Goal: Task Accomplishment & Management: Manage account settings

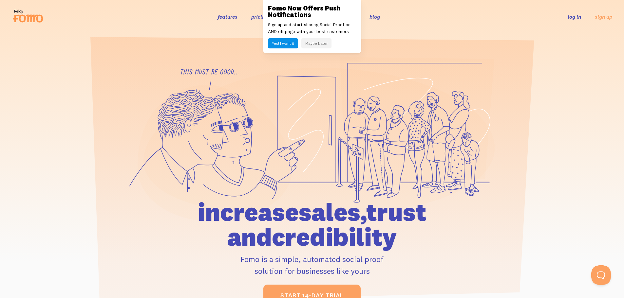
click at [317, 40] on button "Maybe Later" at bounding box center [316, 43] width 30 height 10
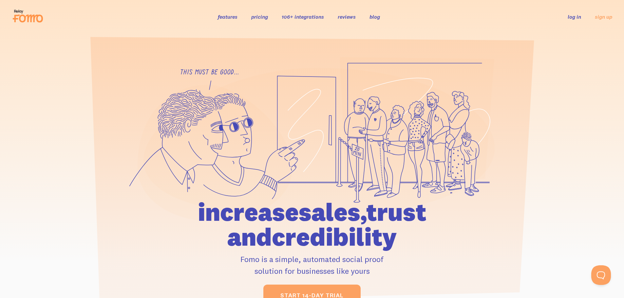
click at [305, 19] on link "106+ integrations" at bounding box center [303, 16] width 42 height 7
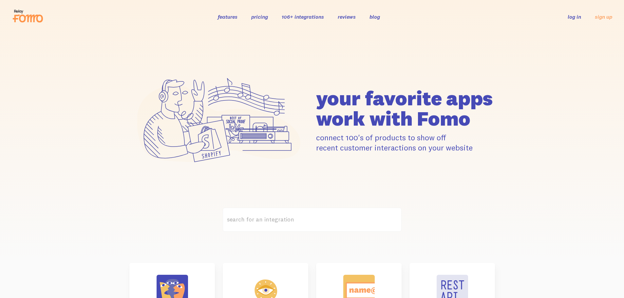
click at [579, 15] on link "log in" at bounding box center [574, 16] width 13 height 7
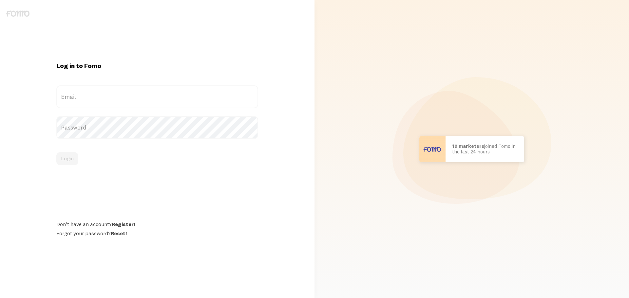
type input "[EMAIL_ADDRESS][DOMAIN_NAME]"
click at [104, 142] on form "sbrook@lubavitch.com Email Password Login" at bounding box center [157, 125] width 202 height 80
click at [76, 159] on button "Login" at bounding box center [67, 158] width 22 height 13
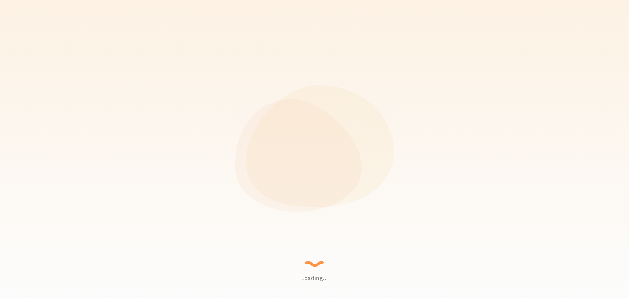
scroll to position [172, 517]
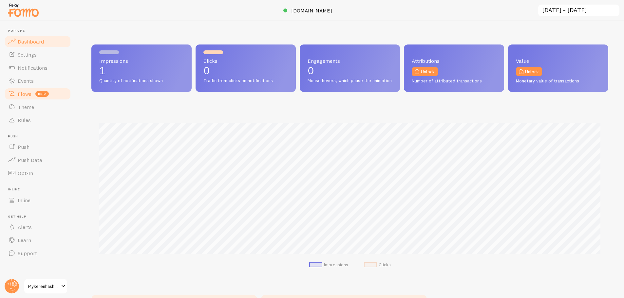
click at [33, 98] on link "Flows beta" at bounding box center [37, 93] width 67 height 13
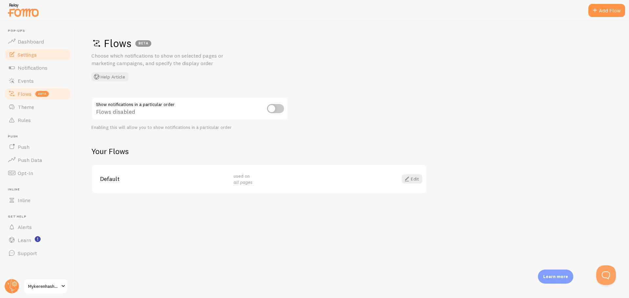
click at [44, 51] on link "Settings" at bounding box center [37, 54] width 67 height 13
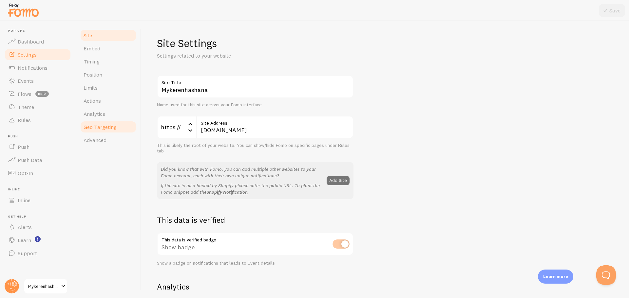
click at [112, 128] on span "Geo Targeting" at bounding box center [100, 127] width 33 height 7
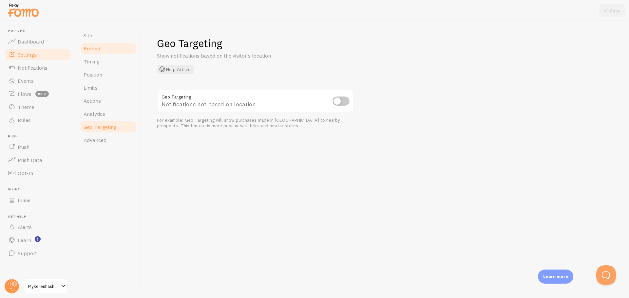
click at [109, 52] on link "Embed" at bounding box center [108, 48] width 57 height 13
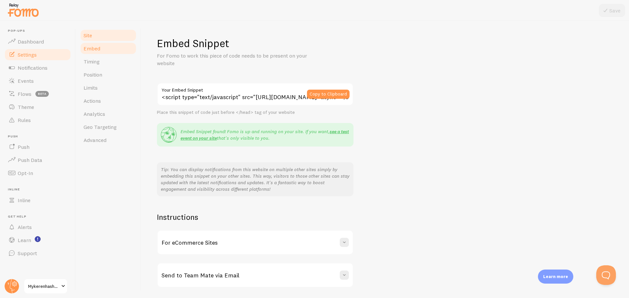
click at [111, 38] on link "Site" at bounding box center [108, 35] width 57 height 13
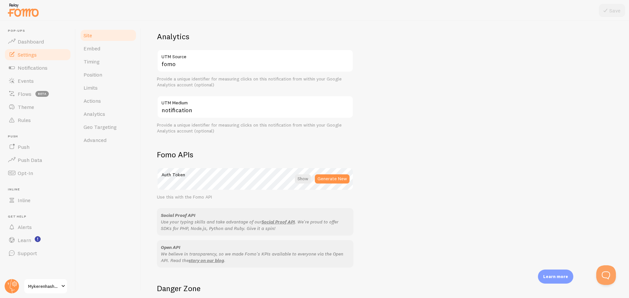
scroll to position [123, 0]
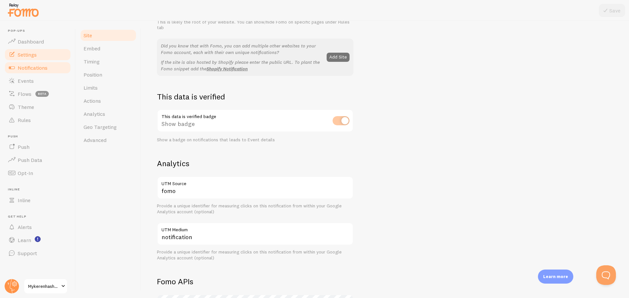
click at [55, 64] on link "Notifications" at bounding box center [37, 67] width 67 height 13
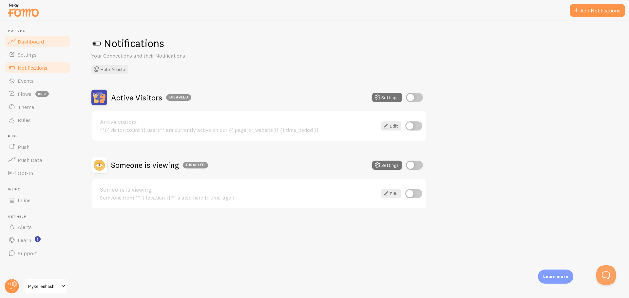
click at [47, 41] on link "Dashboard" at bounding box center [37, 41] width 67 height 13
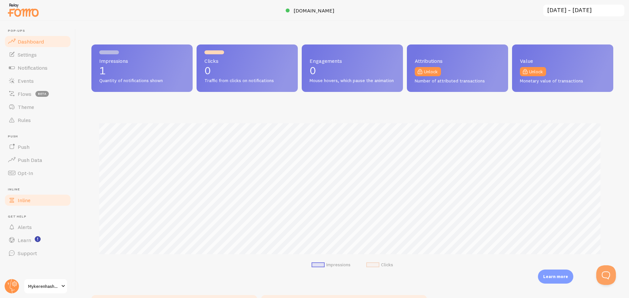
click at [30, 201] on span "Inline" at bounding box center [24, 200] width 13 height 7
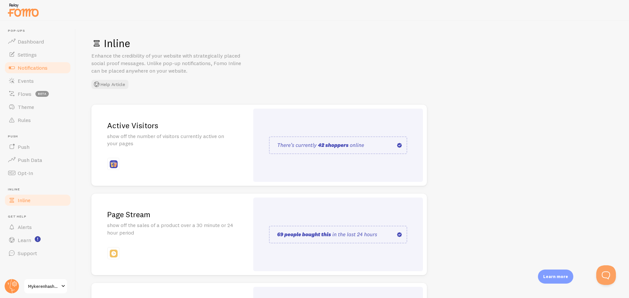
click at [57, 69] on link "Notifications" at bounding box center [37, 67] width 67 height 13
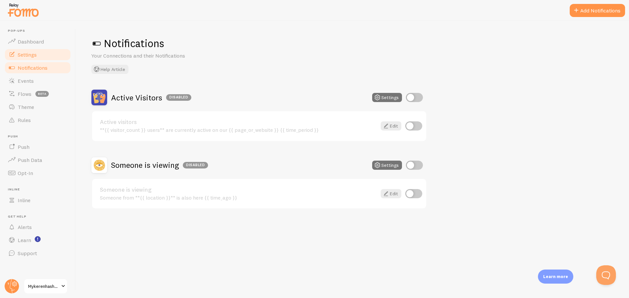
click at [52, 60] on link "Settings" at bounding box center [37, 54] width 67 height 13
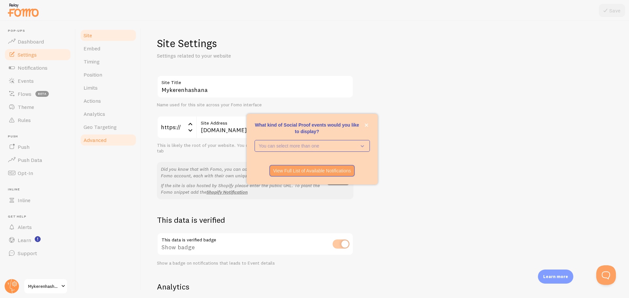
click at [100, 137] on span "Advanced" at bounding box center [95, 140] width 23 height 7
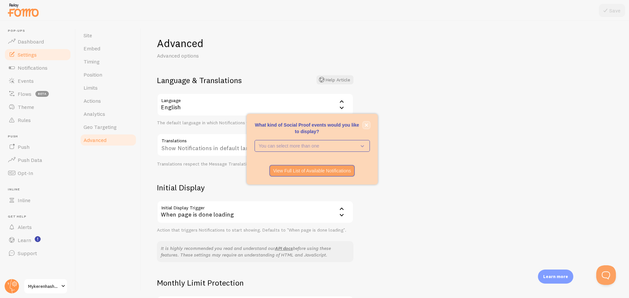
click at [367, 123] on icon "close," at bounding box center [366, 125] width 4 height 4
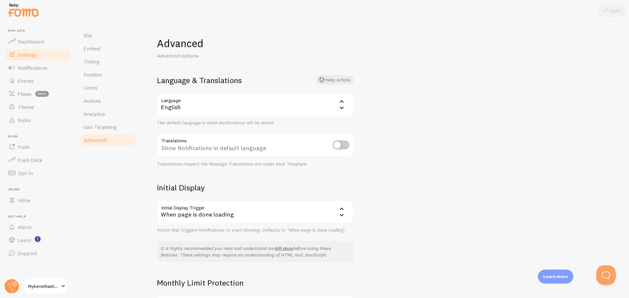
scroll to position [82, 0]
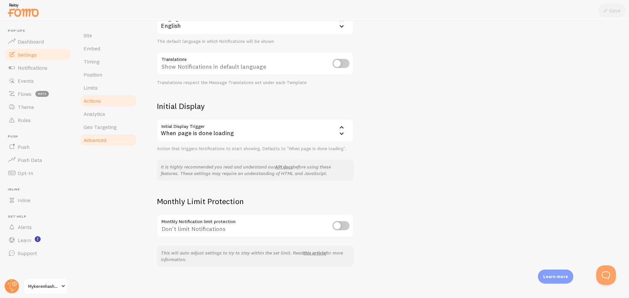
click at [100, 102] on span "Actions" at bounding box center [92, 101] width 17 height 7
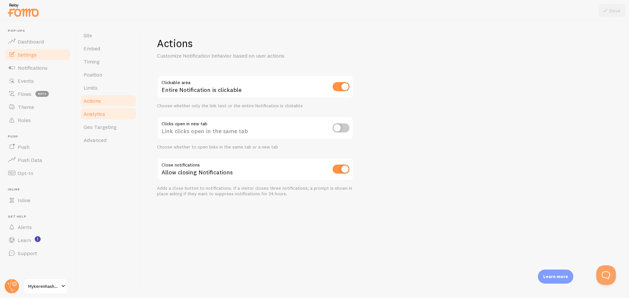
click at [103, 113] on span "Analytics" at bounding box center [95, 114] width 22 height 7
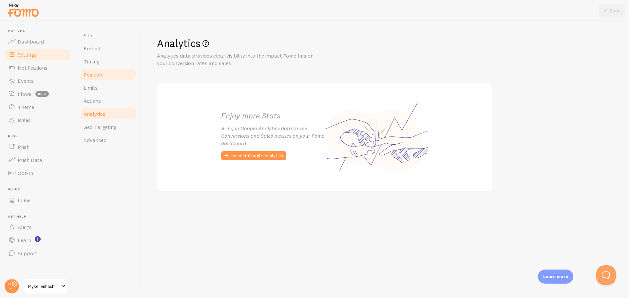
click at [105, 71] on link "Position" at bounding box center [108, 74] width 57 height 13
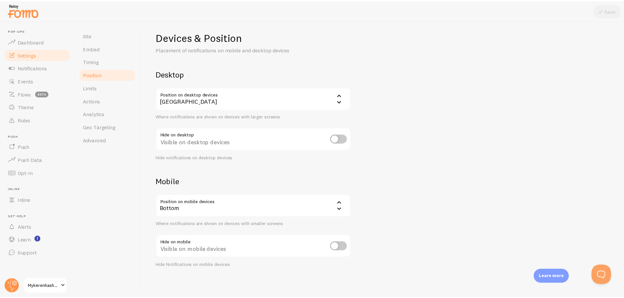
scroll to position [8, 0]
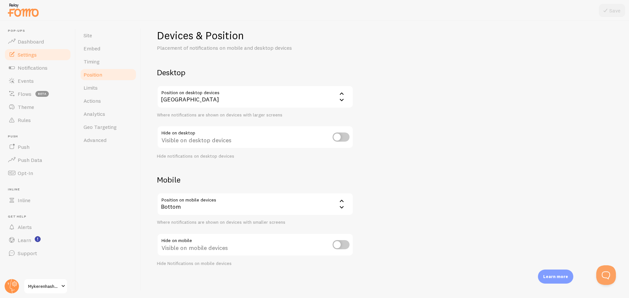
click at [335, 139] on input "checkbox" at bounding box center [340, 137] width 17 height 9
click at [337, 138] on input "checkbox" at bounding box center [340, 137] width 17 height 9
checkbox input "false"
click at [35, 108] on link "Theme" at bounding box center [37, 107] width 67 height 13
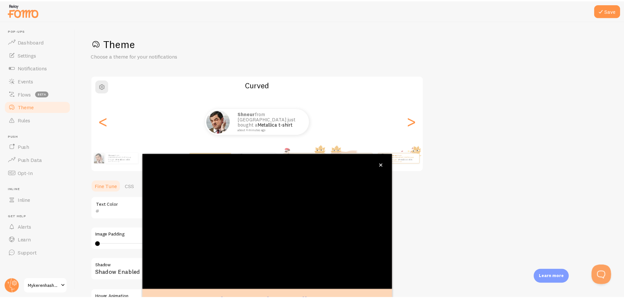
scroll to position [27, 0]
